Goal: Find specific page/section: Find specific page/section

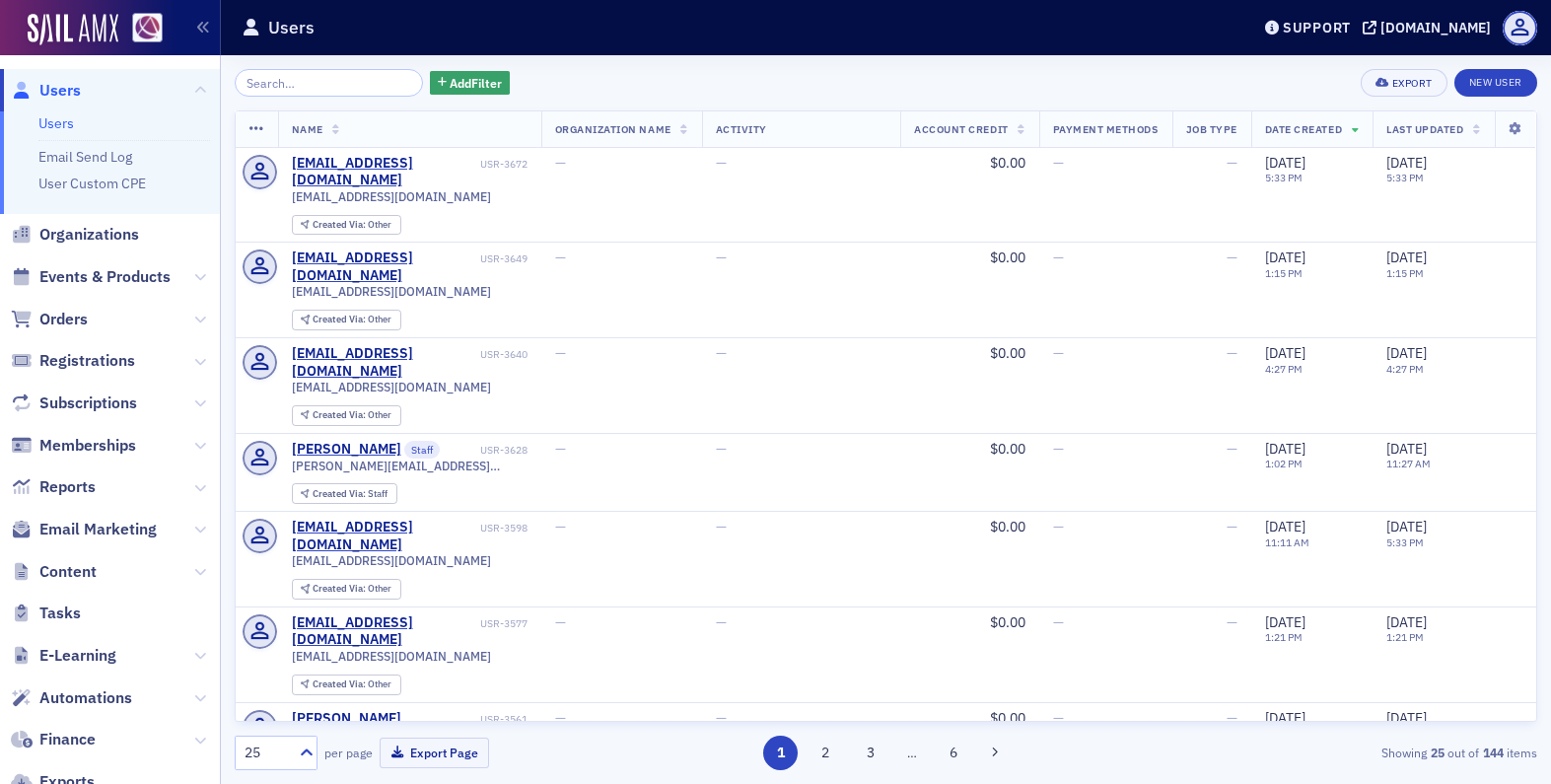
click at [97, 572] on span "Content" at bounding box center [110, 571] width 220 height 43
click at [54, 581] on span "Content" at bounding box center [68, 572] width 57 height 22
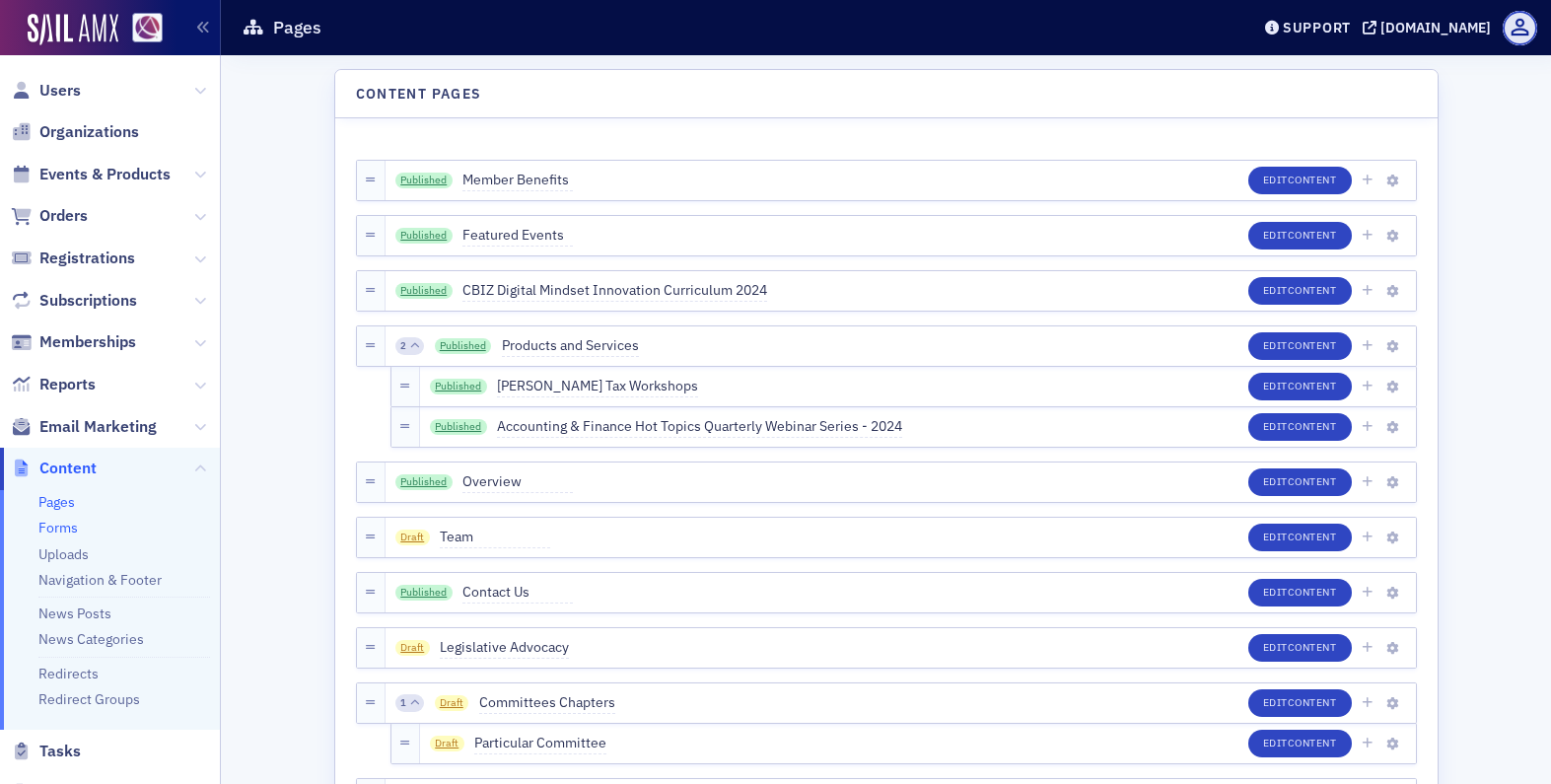
click at [71, 532] on link "Forms" at bounding box center [58, 528] width 40 height 18
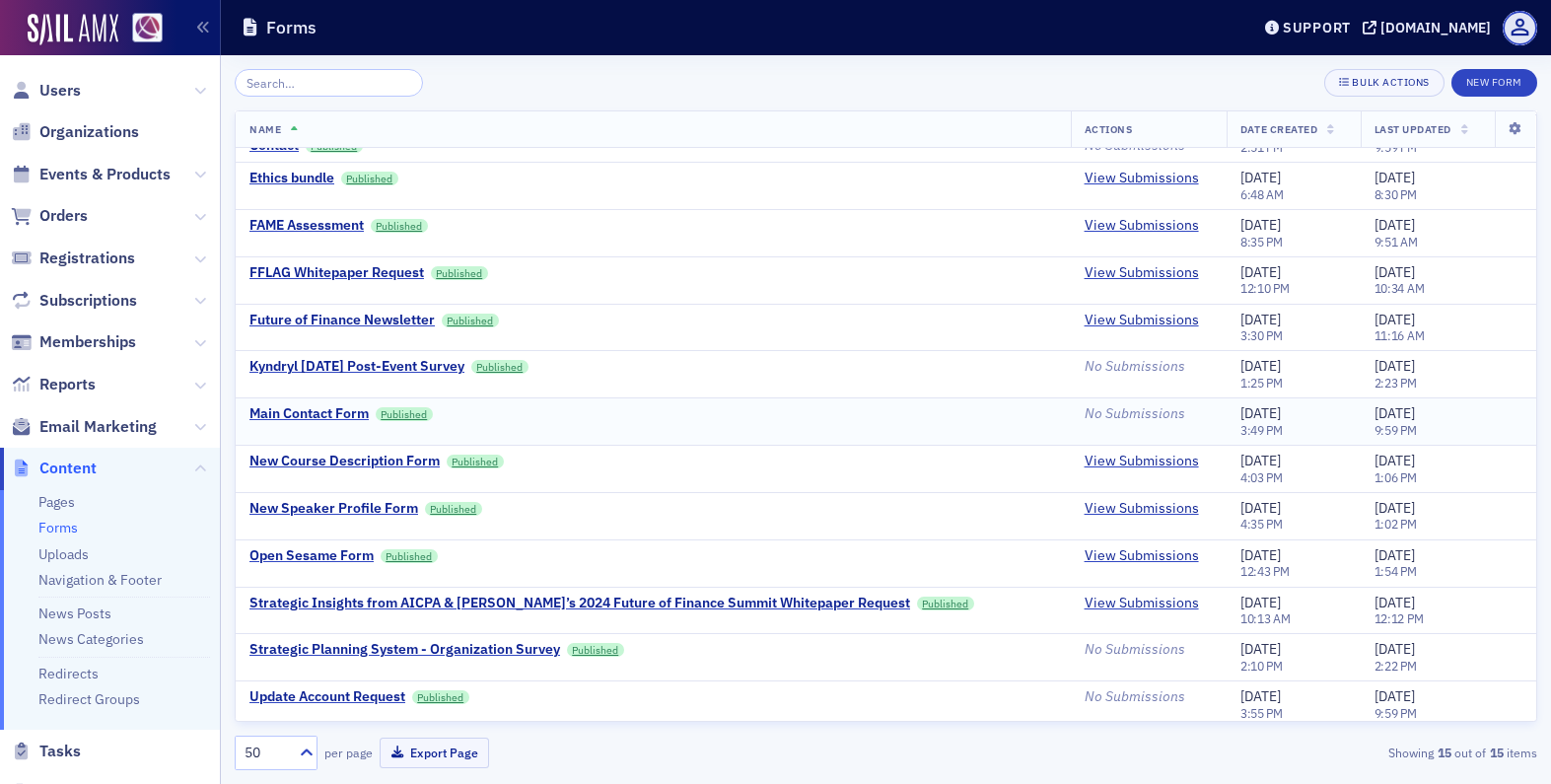
scroll to position [133, 0]
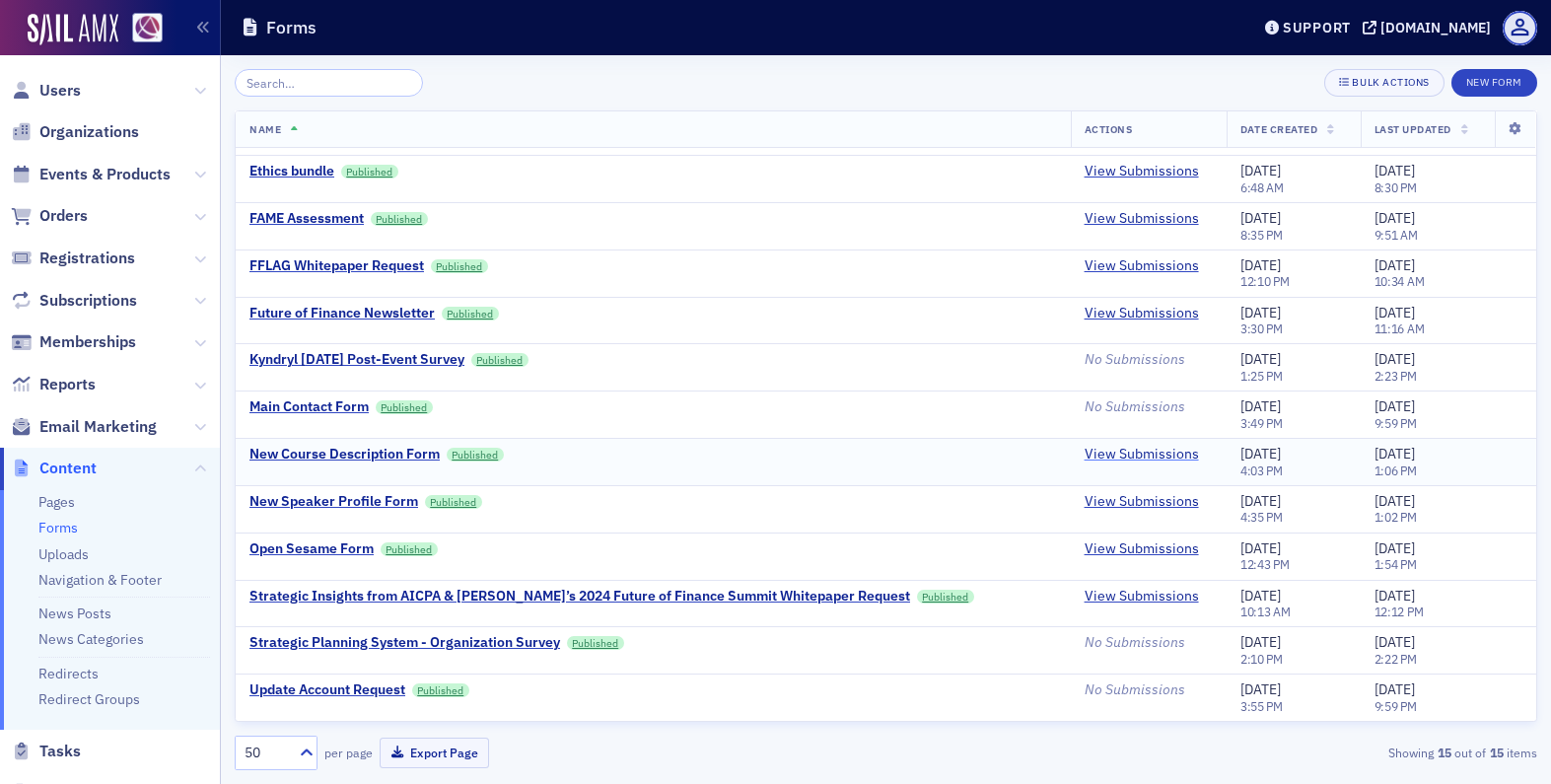
click at [1123, 450] on link "View Submissions" at bounding box center [1141, 454] width 114 height 18
